Goal: Task Accomplishment & Management: Manage account settings

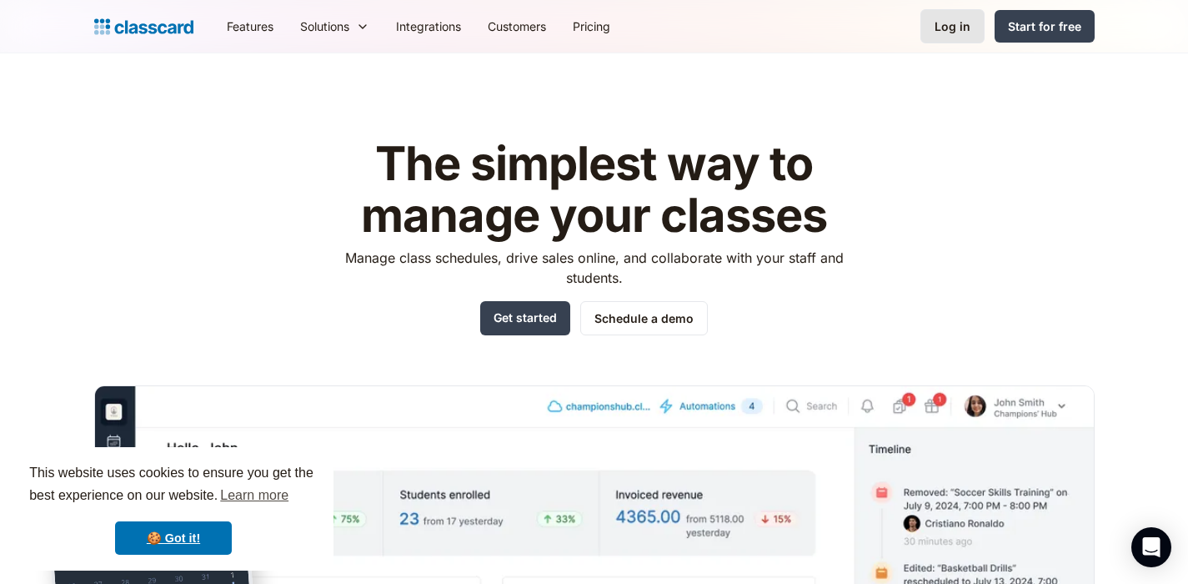
click at [947, 24] on div "Log in" at bounding box center [953, 27] width 36 height 18
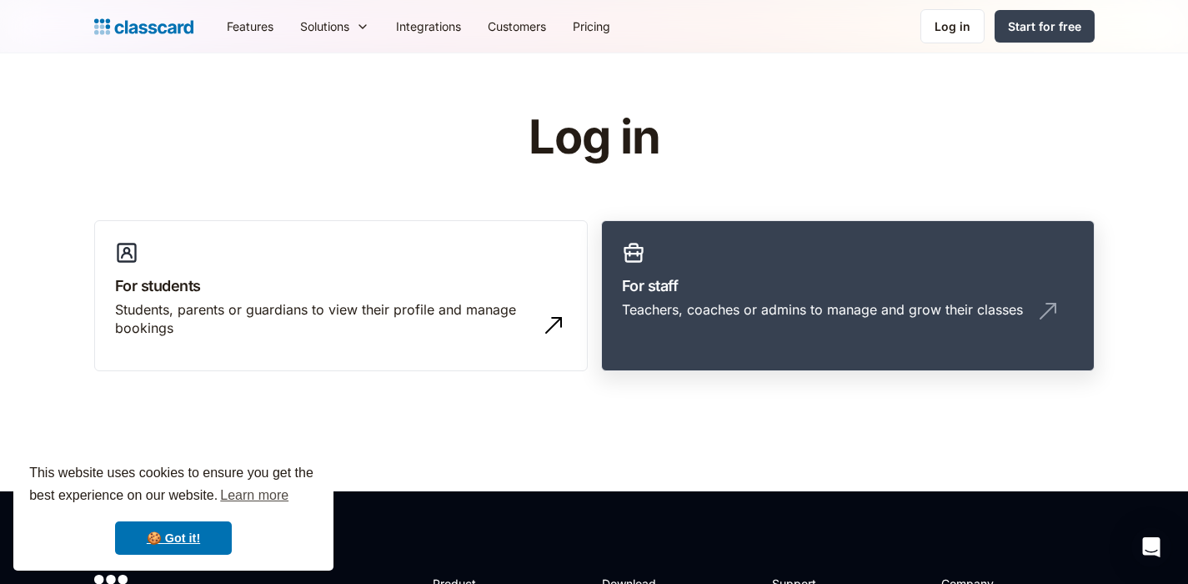
click at [746, 326] on div "Teachers, coaches or admins to manage and grow their classes" at bounding box center [848, 316] width 452 height 32
